Goal: Transaction & Acquisition: Book appointment/travel/reservation

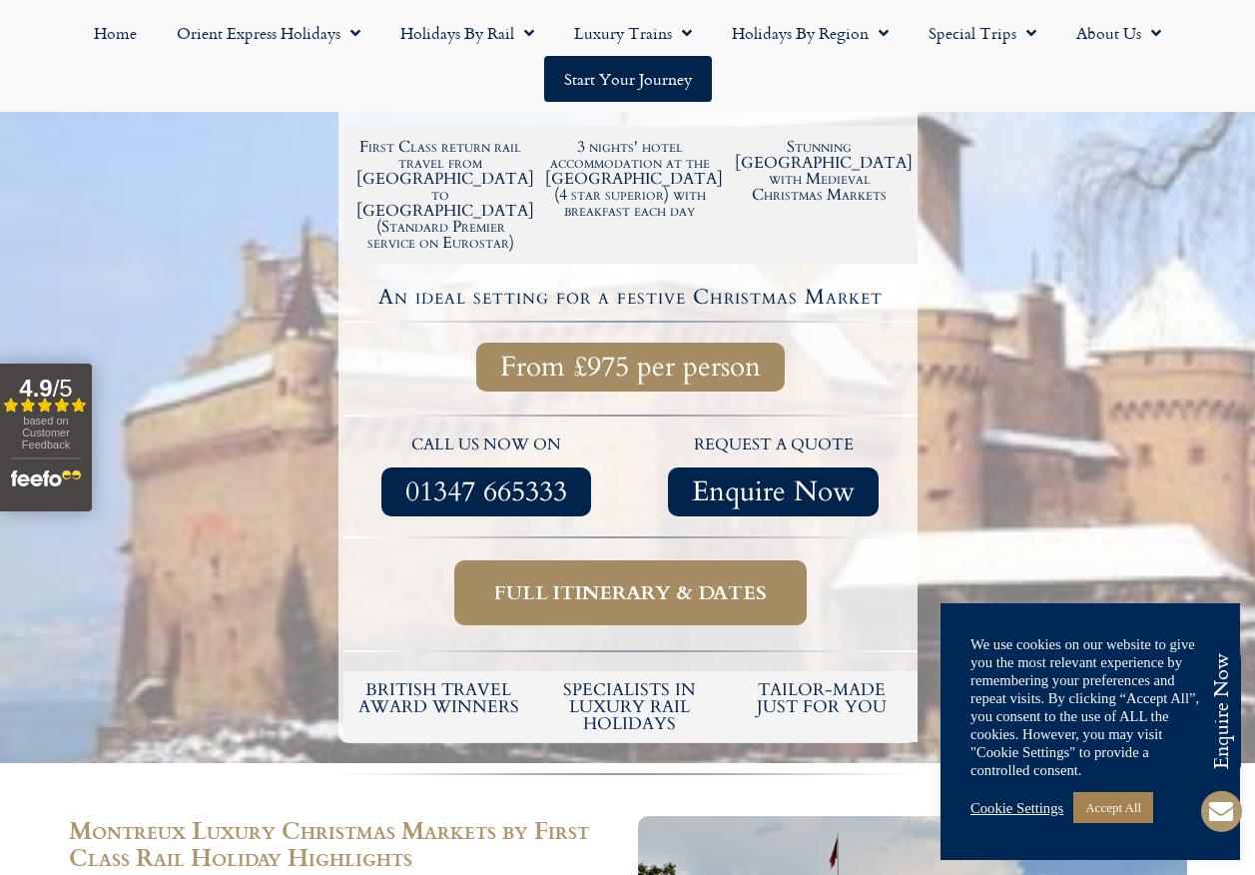
scroll to position [499, 0]
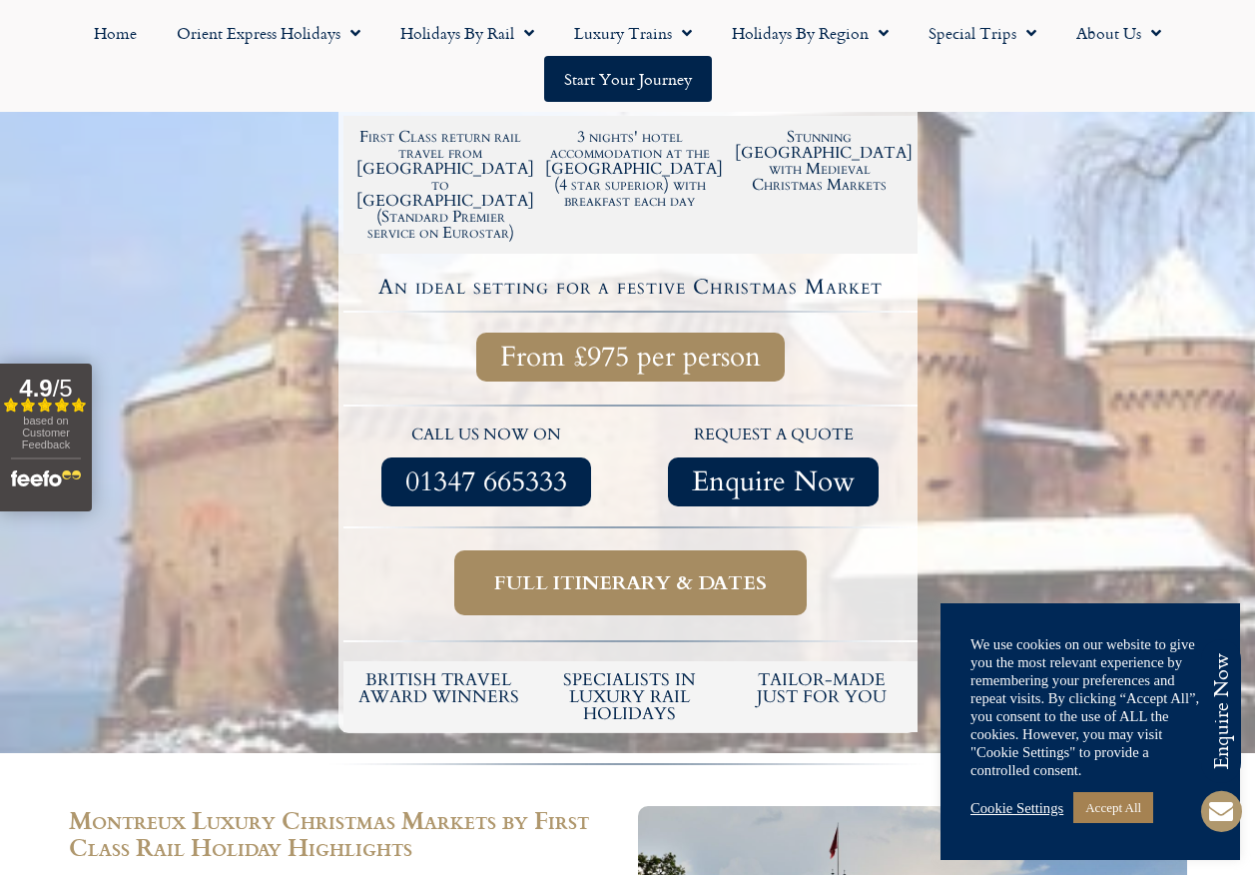
click at [591, 570] on span "Full itinerary & dates" at bounding box center [630, 582] width 273 height 25
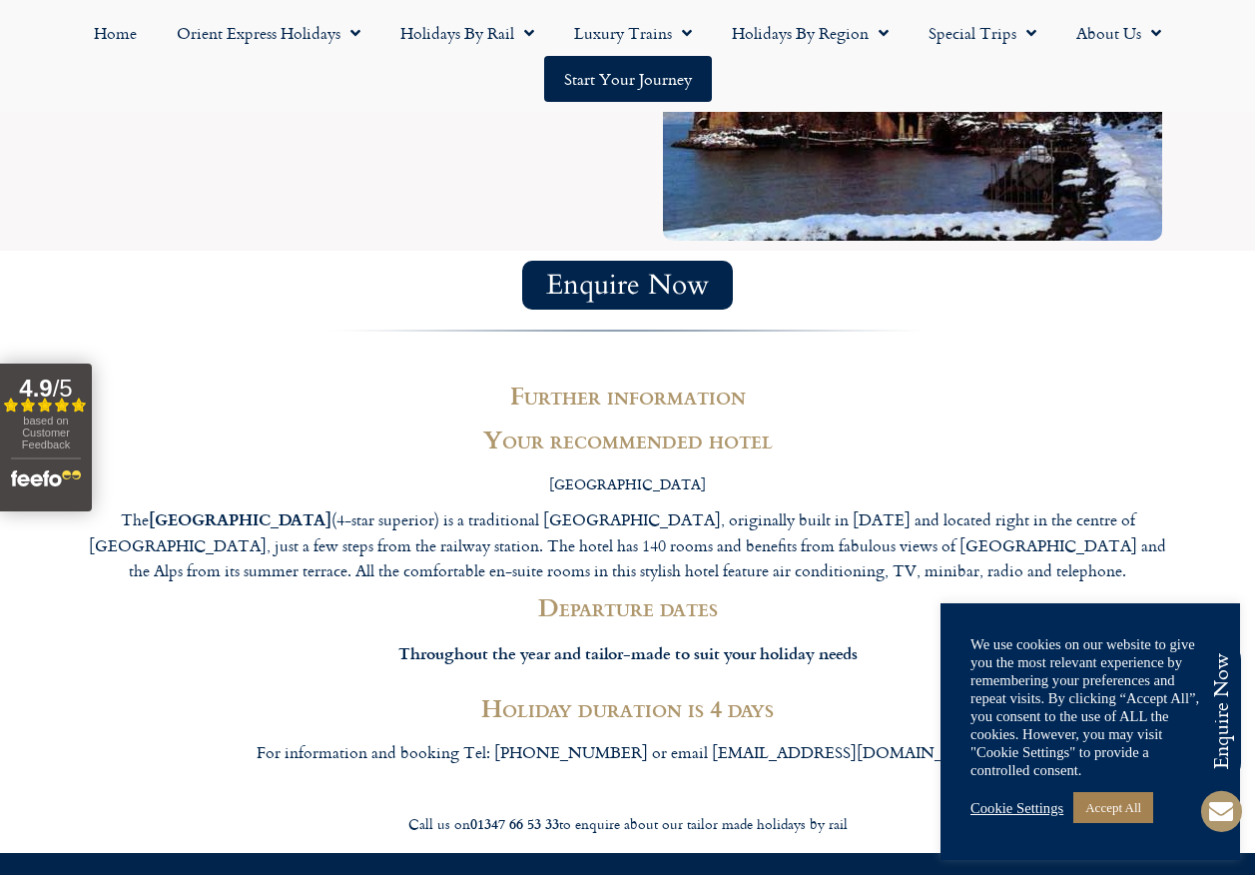
scroll to position [3595, 0]
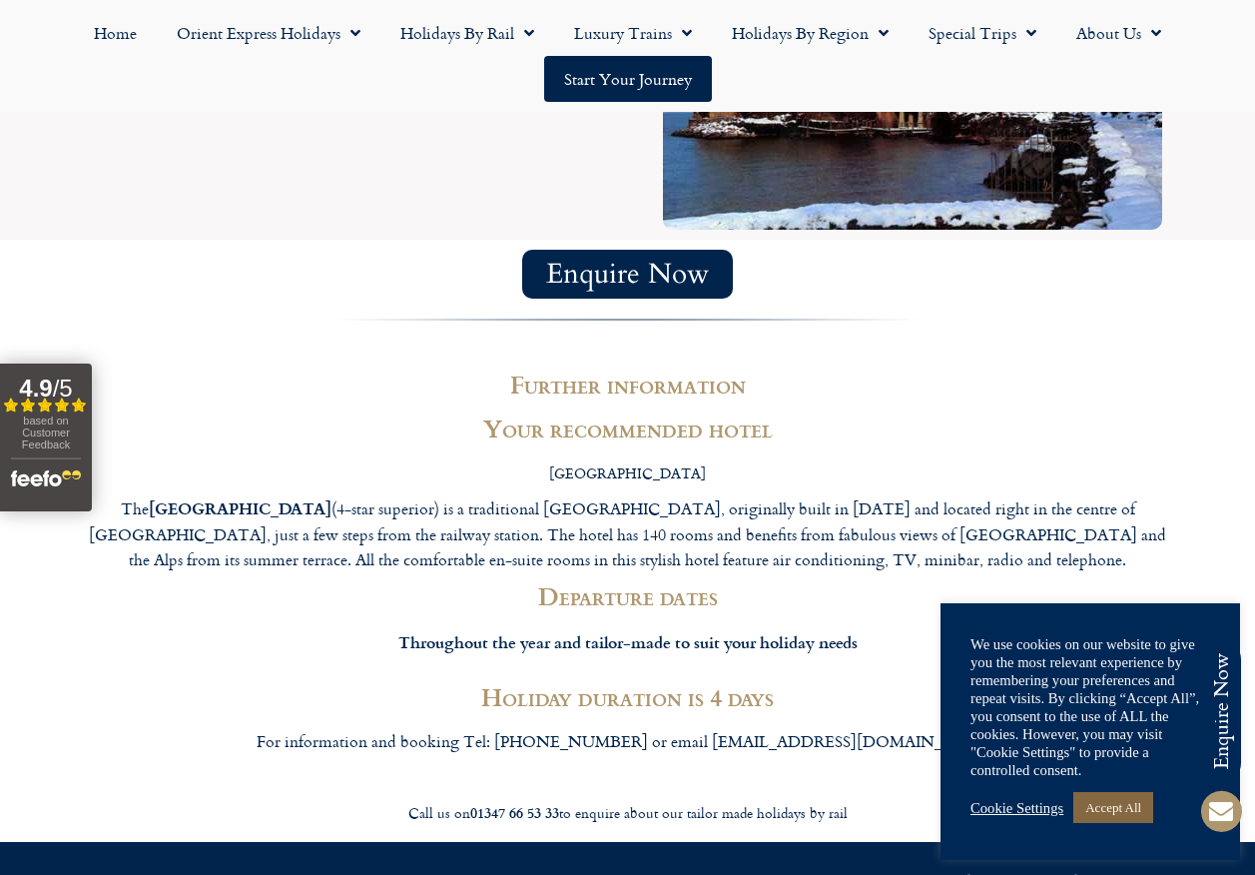
click at [1110, 807] on link "Accept All" at bounding box center [1113, 807] width 80 height 31
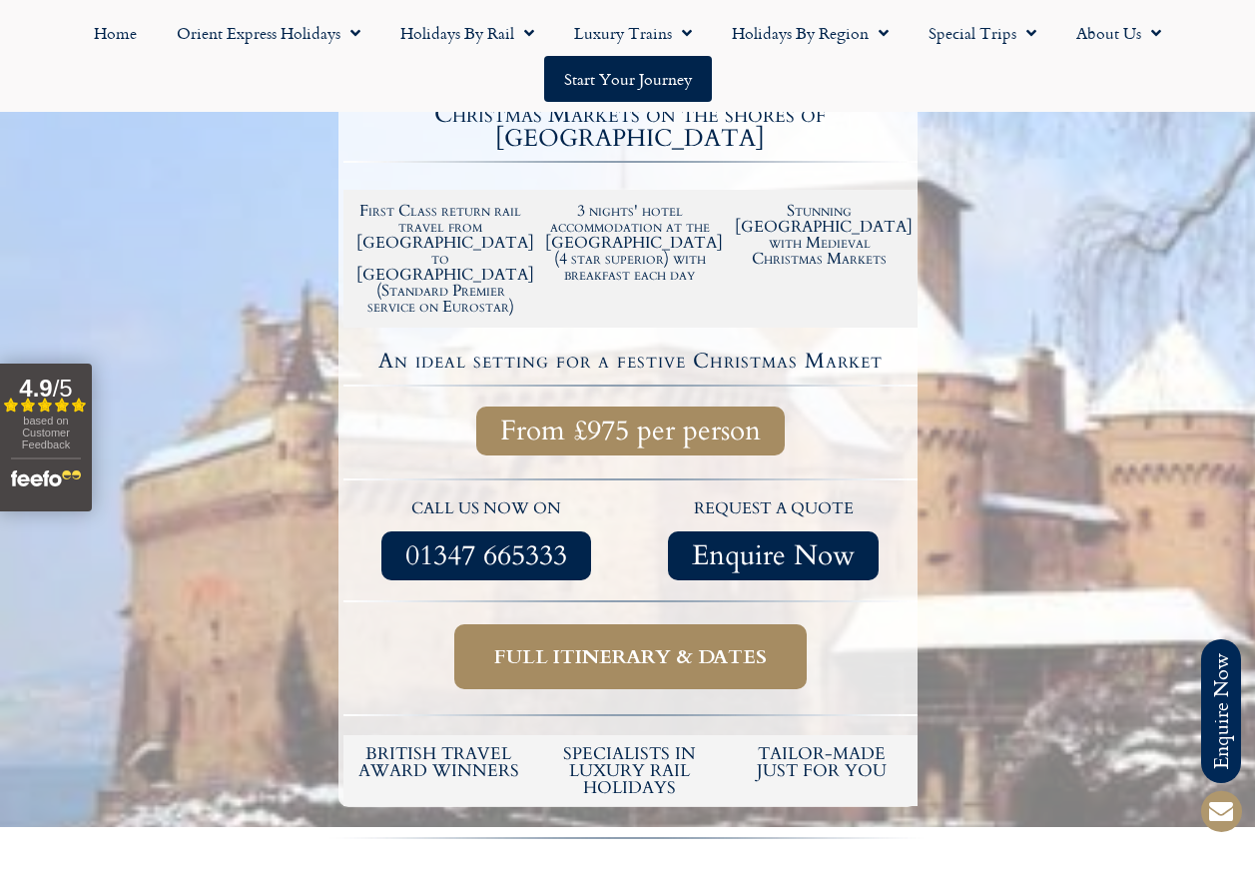
scroll to position [399, 0]
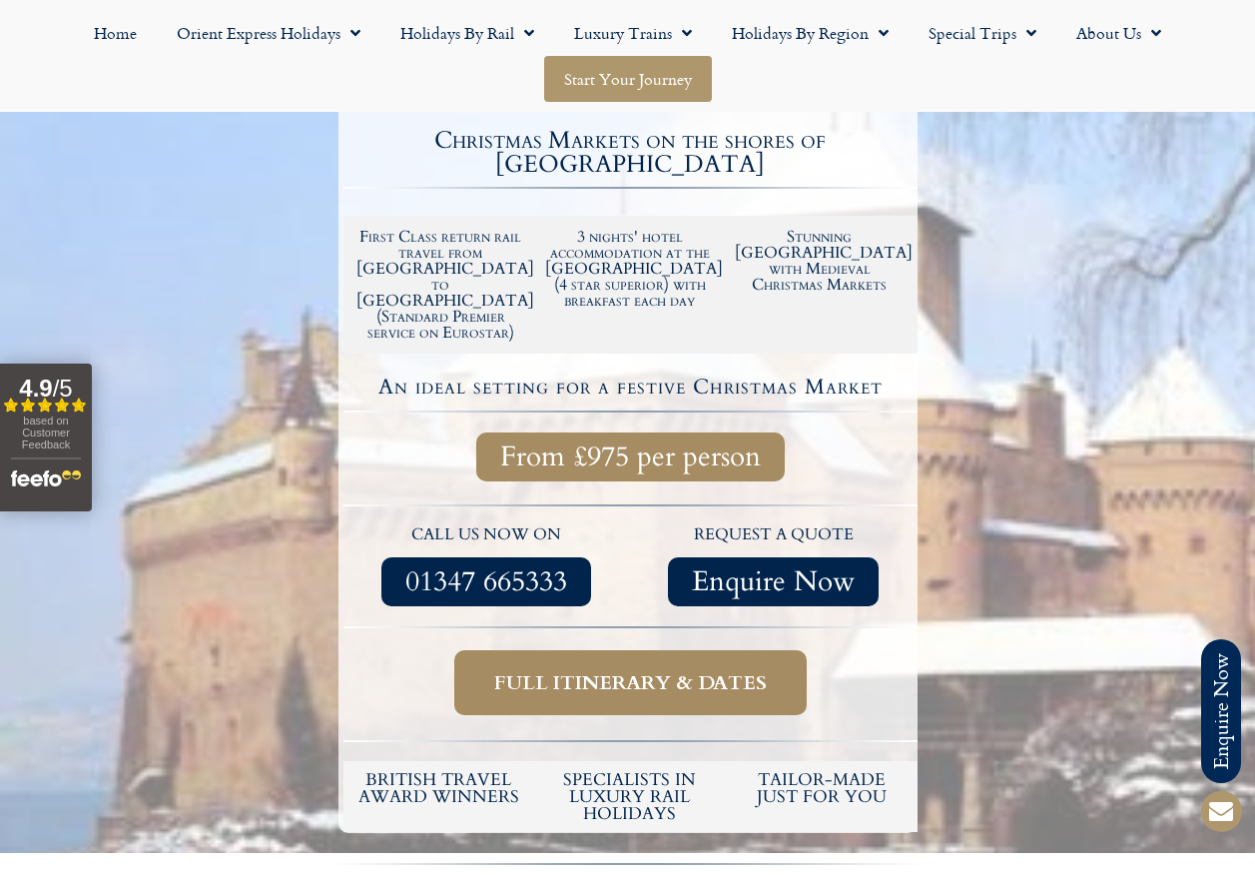
click at [636, 88] on link "Start your Journey" at bounding box center [628, 79] width 168 height 46
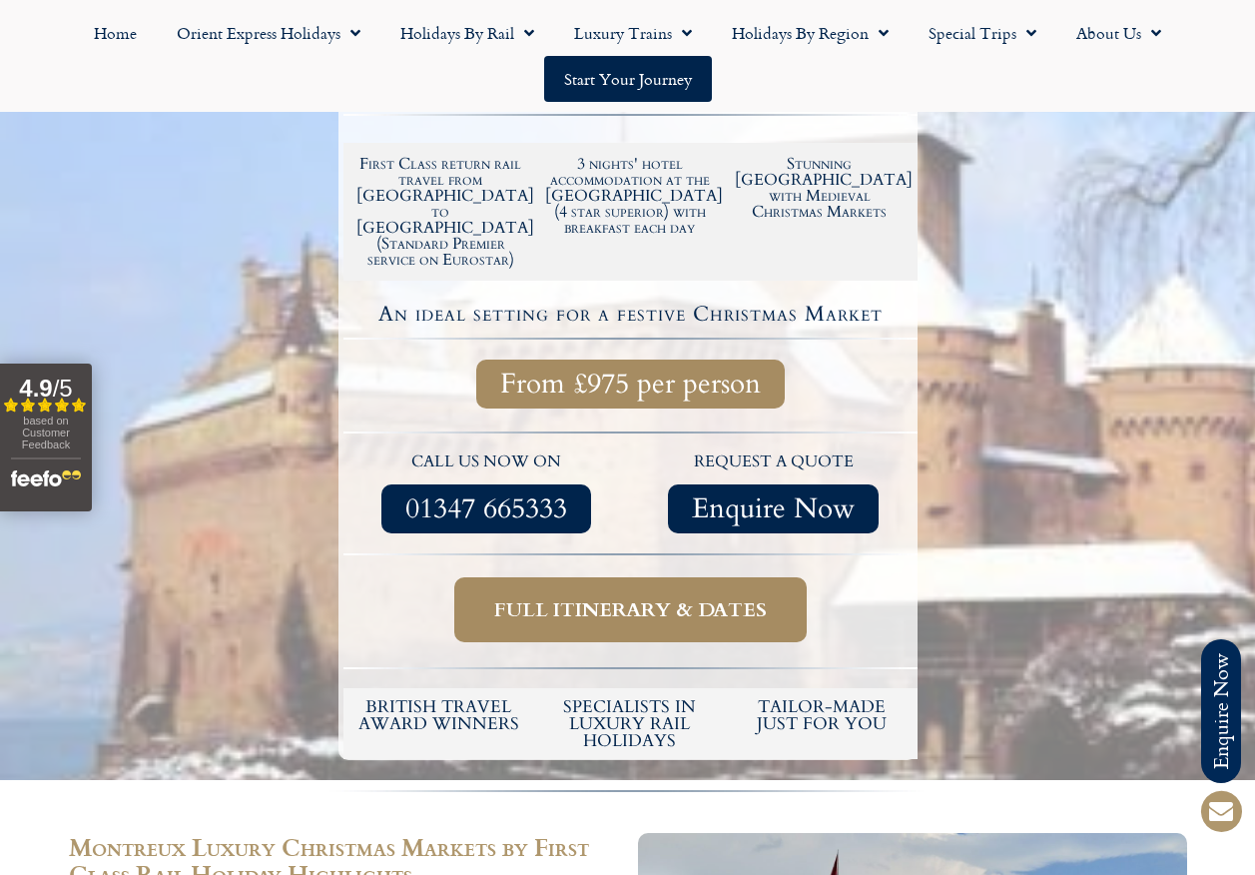
scroll to position [499, 0]
